Goal: Navigation & Orientation: Find specific page/section

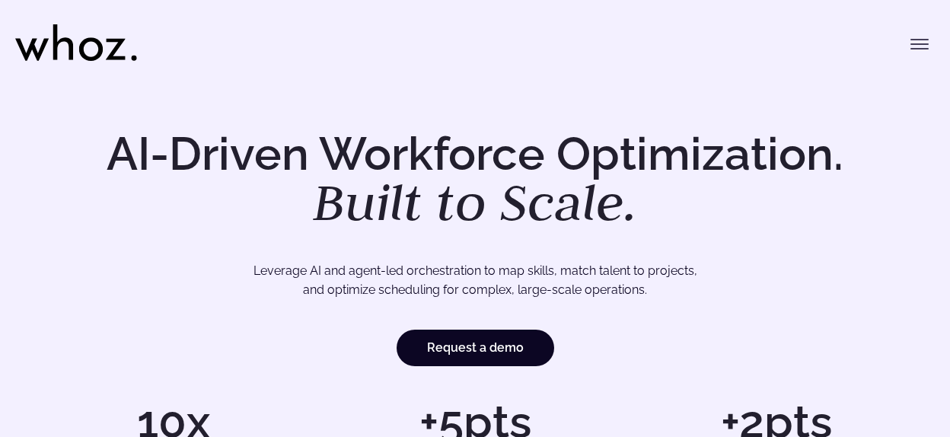
click at [933, 40] on button "Toggle menu" at bounding box center [919, 44] width 30 height 30
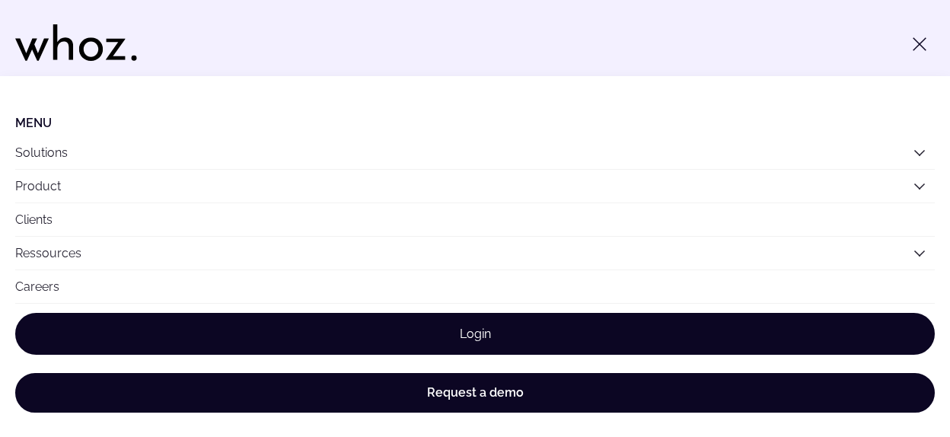
click at [505, 342] on link "Login" at bounding box center [474, 334] width 919 height 42
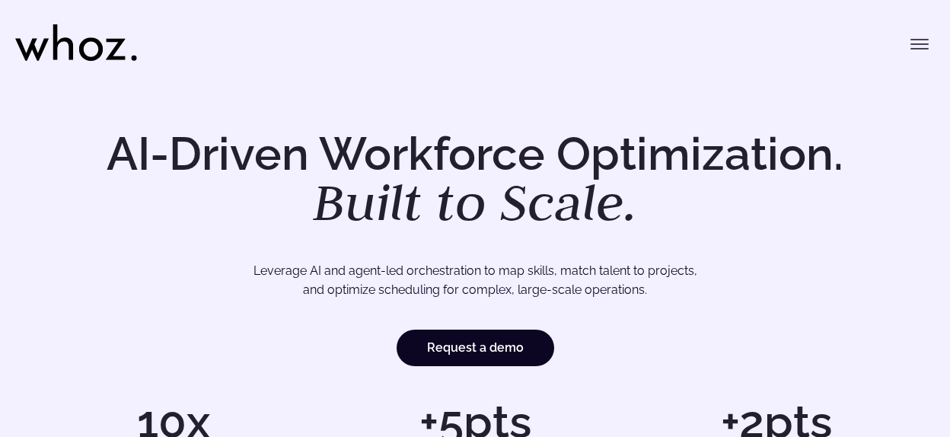
click at [916, 52] on icon "Toggle menu" at bounding box center [919, 44] width 18 height 18
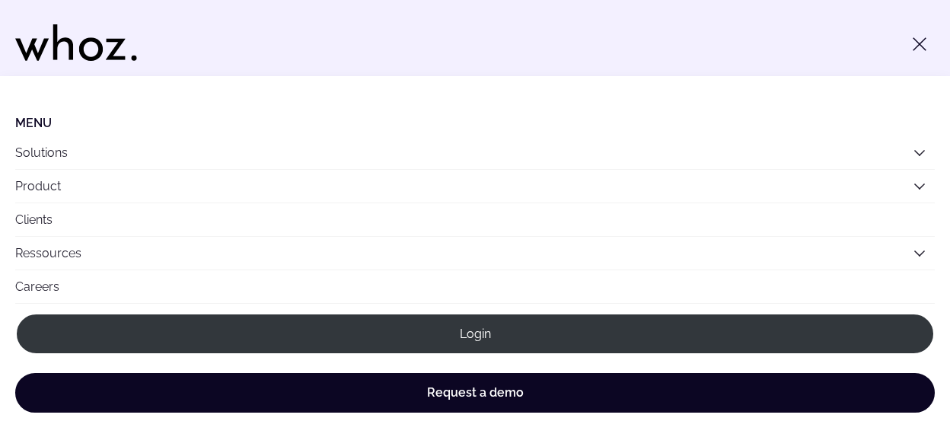
click at [916, 43] on icon "Toggle menu" at bounding box center [919, 44] width 18 height 18
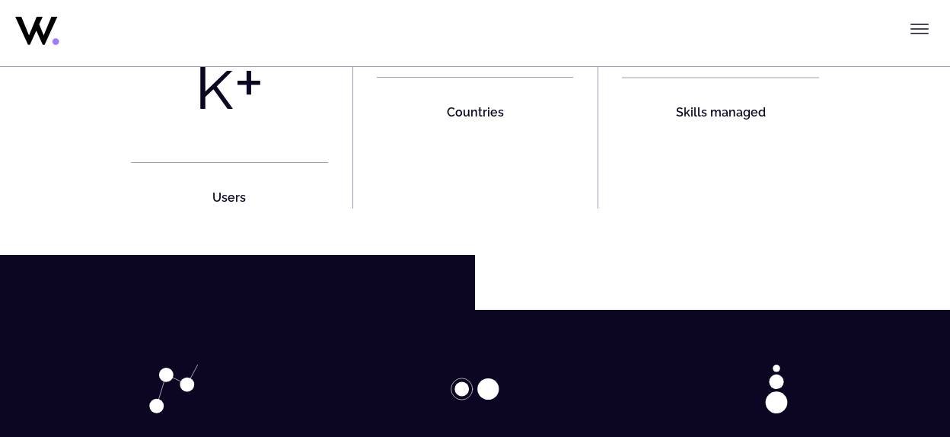
scroll to position [715, 0]
